Goal: Download file/media

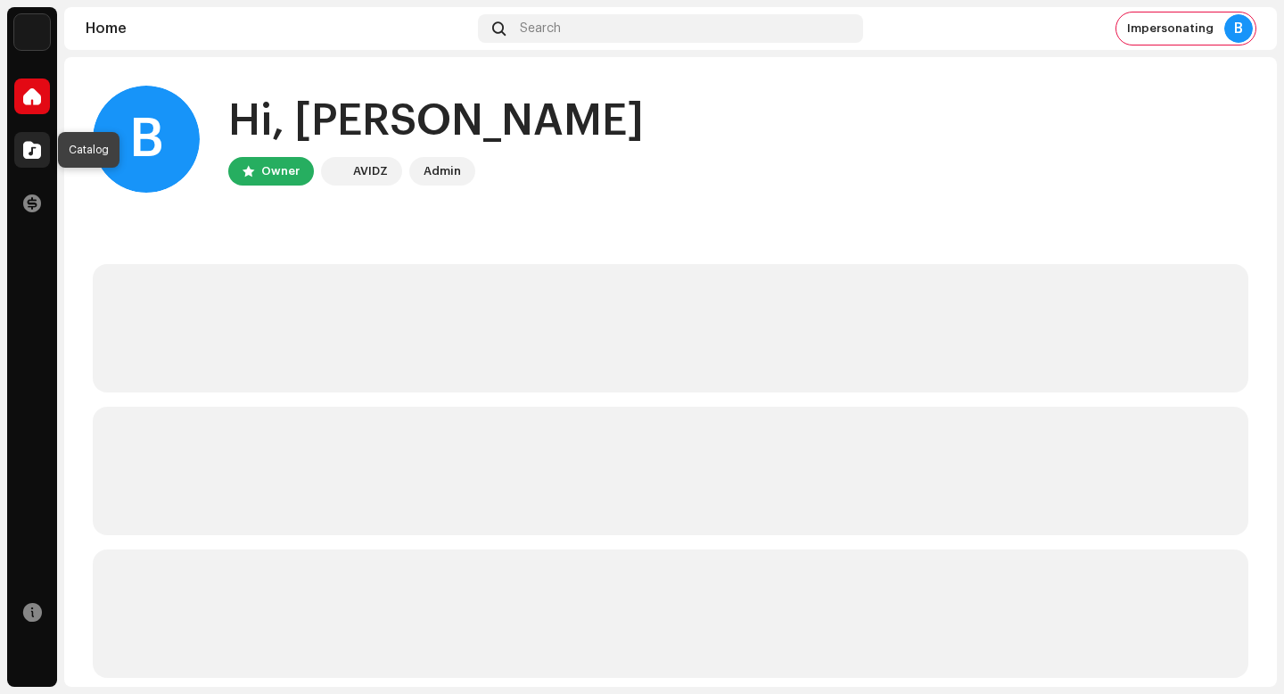
click at [33, 144] on span at bounding box center [32, 150] width 18 height 14
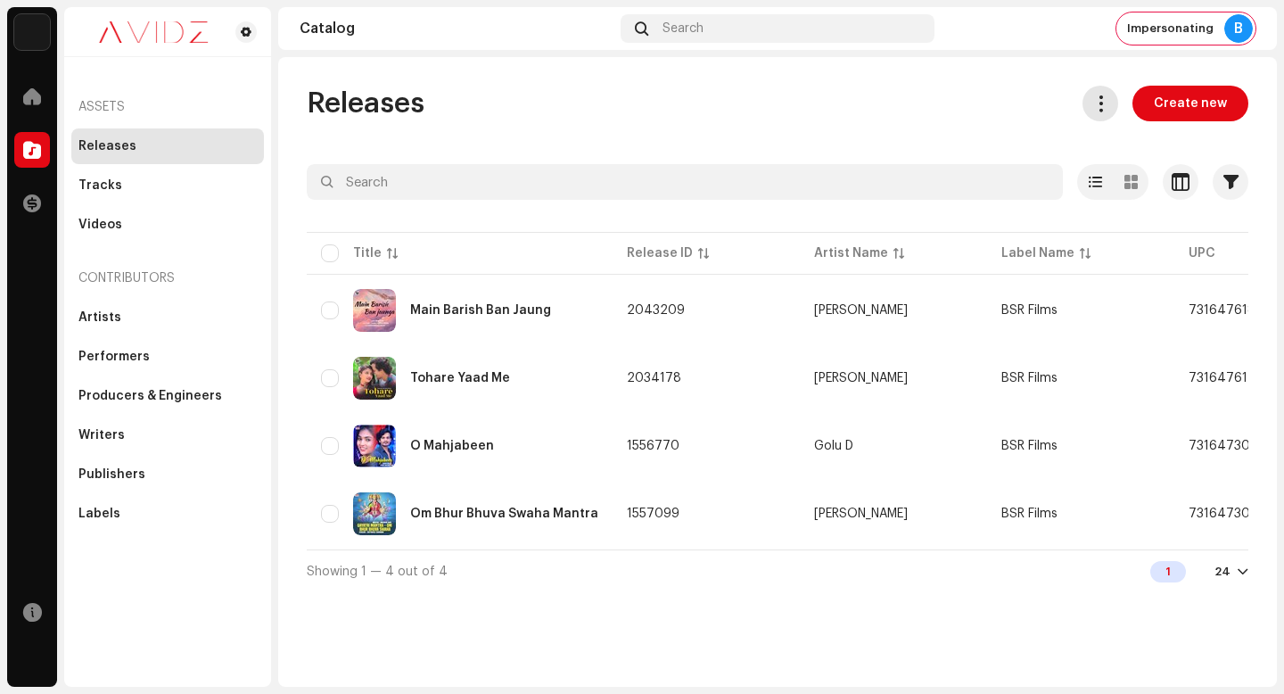
click at [1102, 96] on span at bounding box center [1100, 103] width 17 height 14
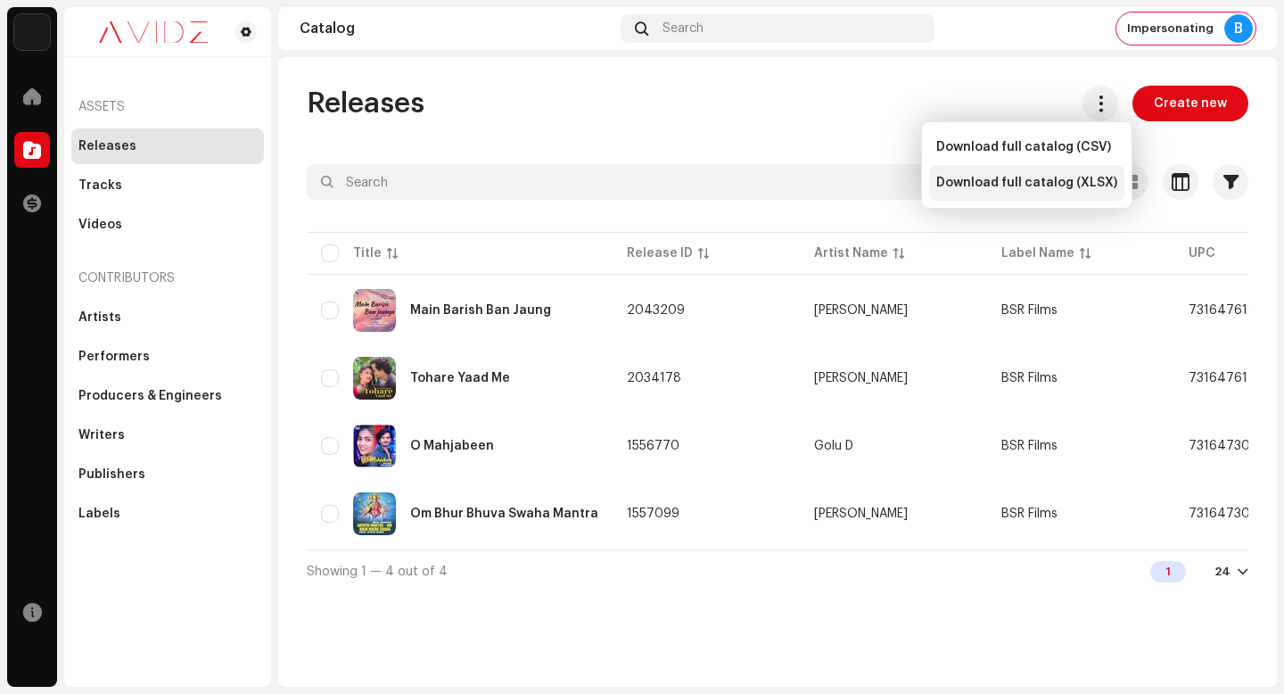
click at [1034, 179] on span "Download full catalog (XLSX)" at bounding box center [1026, 183] width 181 height 14
click at [757, 102] on div "Releases Create new" at bounding box center [778, 104] width 942 height 36
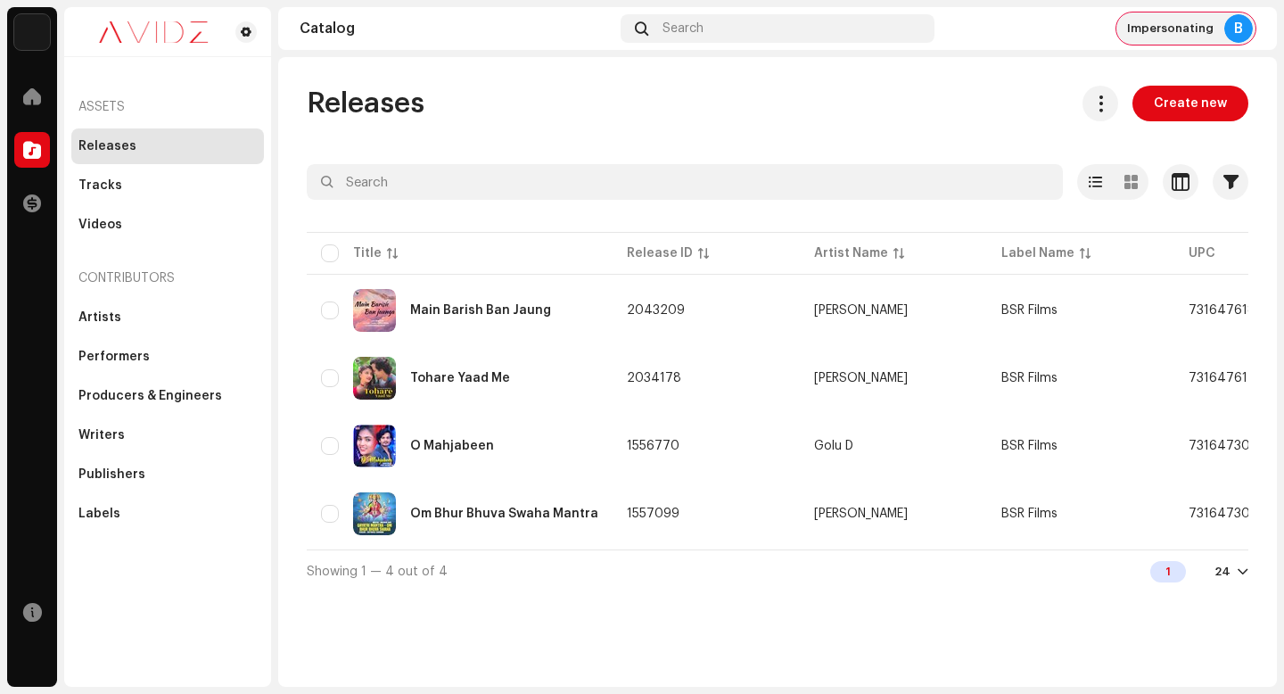
click at [1189, 24] on span "Impersonating" at bounding box center [1170, 28] width 86 height 14
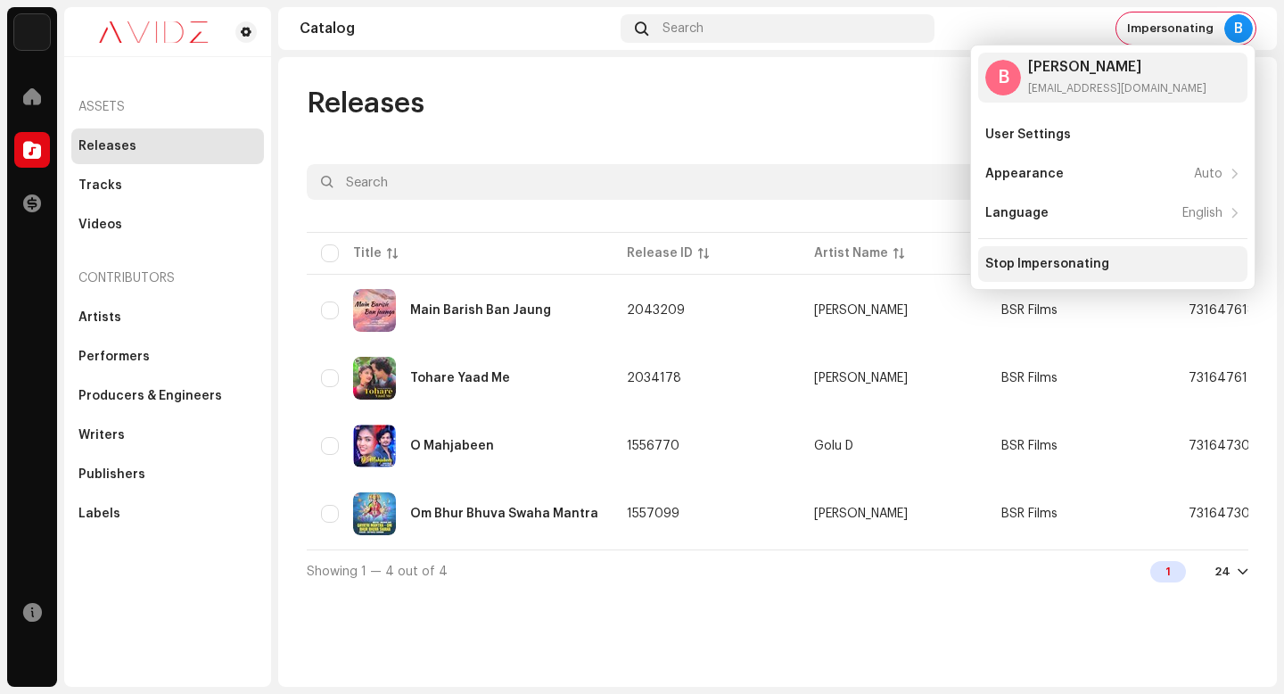
click at [1217, 265] on div "Stop Impersonating" at bounding box center [1112, 264] width 255 height 14
